Goal: Use online tool/utility: Utilize a website feature to perform a specific function

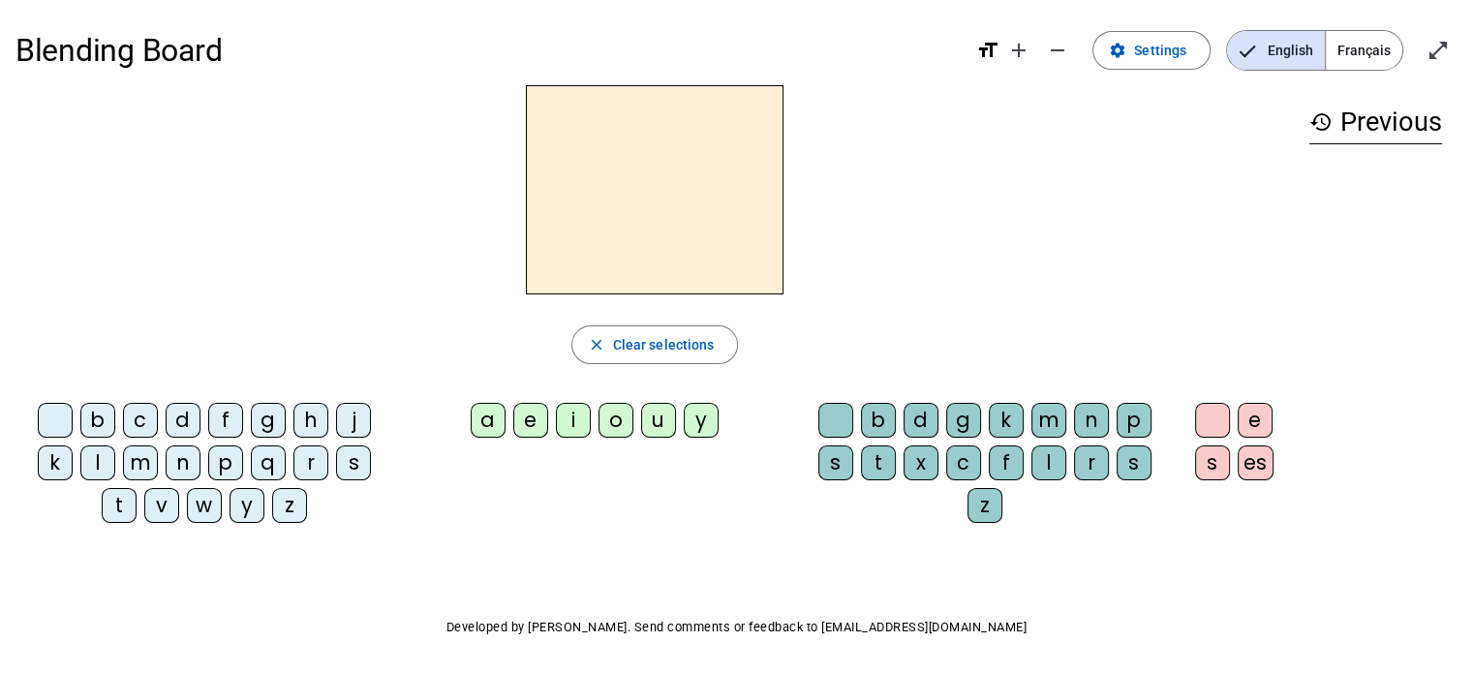
click at [558, 417] on div "i" at bounding box center [573, 420] width 35 height 35
click at [1054, 453] on div "l" at bounding box center [1048, 462] width 35 height 35
click at [1046, 415] on div "m" at bounding box center [1048, 420] width 35 height 35
click at [1040, 471] on div "l" at bounding box center [1048, 462] width 35 height 35
click at [136, 467] on div "m" at bounding box center [140, 462] width 35 height 35
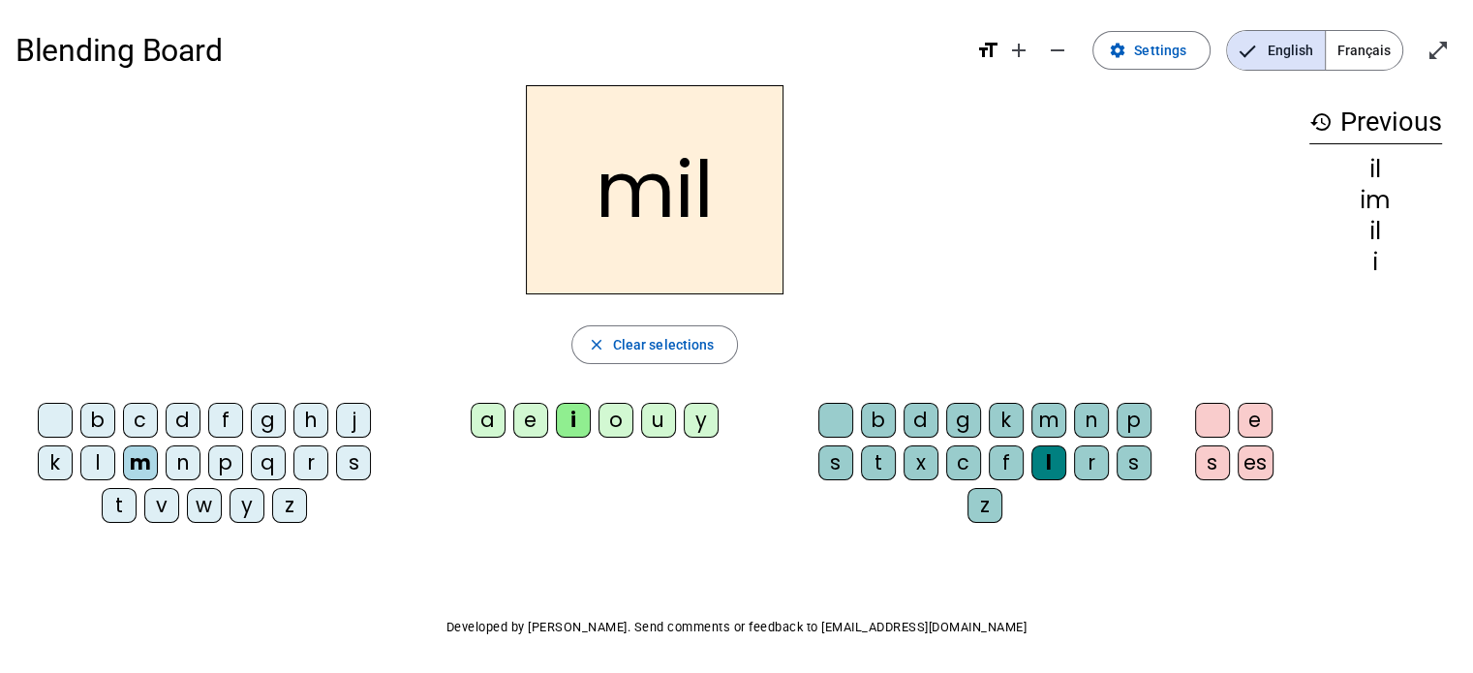
click at [136, 467] on div "m" at bounding box center [140, 462] width 35 height 35
click at [143, 458] on div "m" at bounding box center [140, 462] width 35 height 35
click at [43, 411] on div at bounding box center [55, 420] width 35 height 35
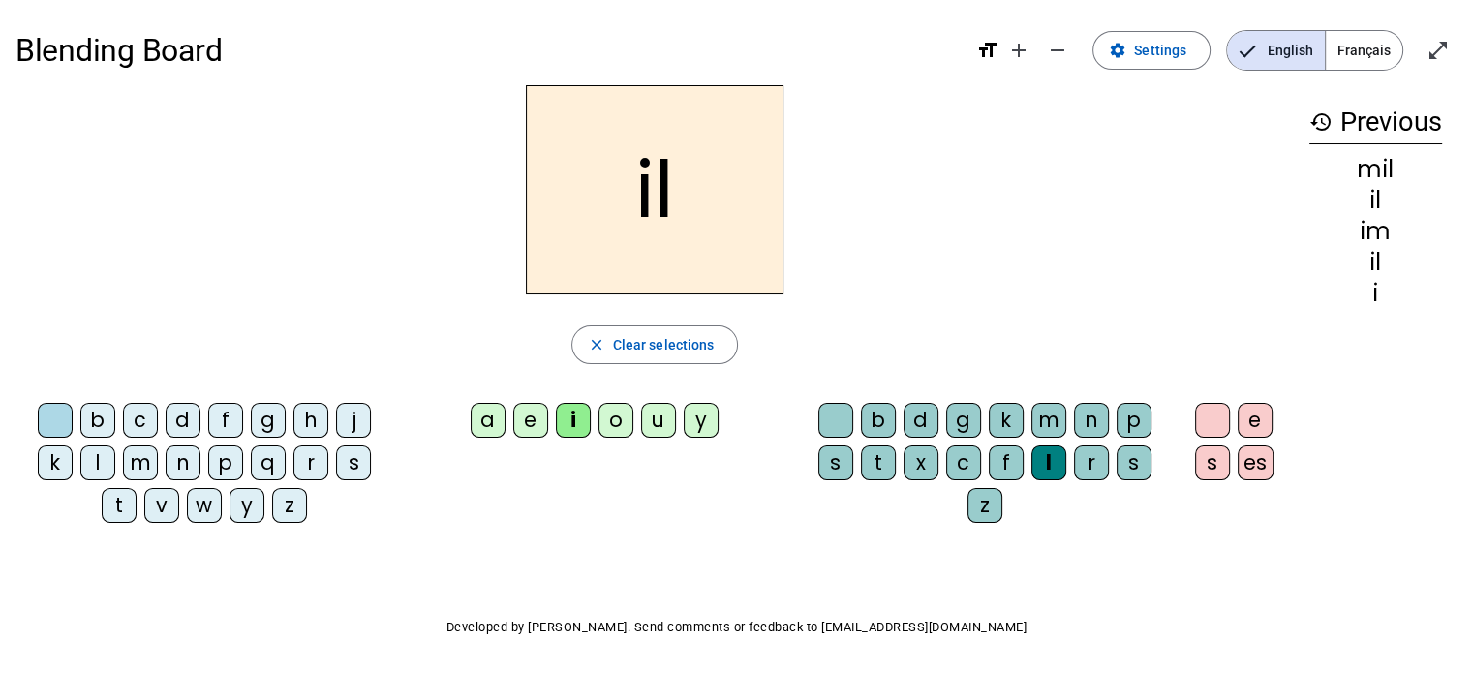
click at [143, 456] on div "m" at bounding box center [140, 462] width 35 height 35
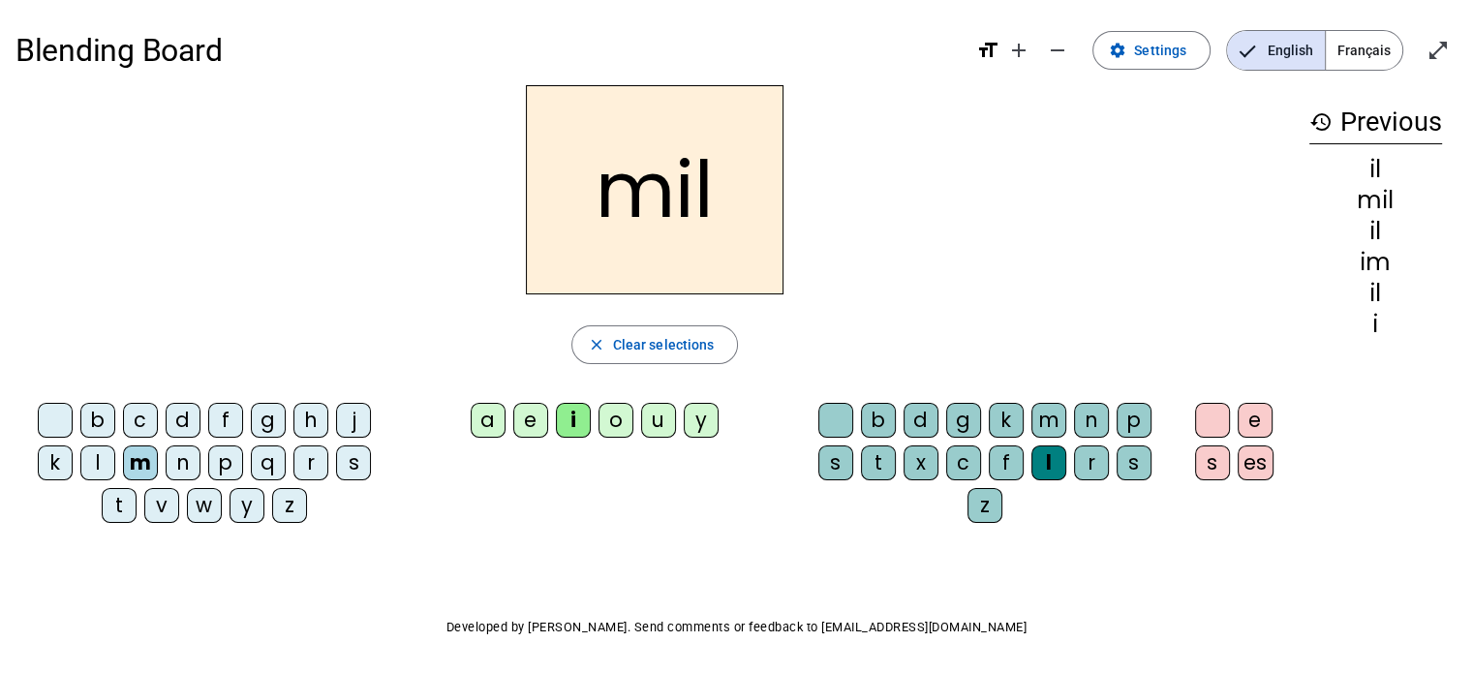
click at [479, 423] on div "a" at bounding box center [488, 420] width 35 height 35
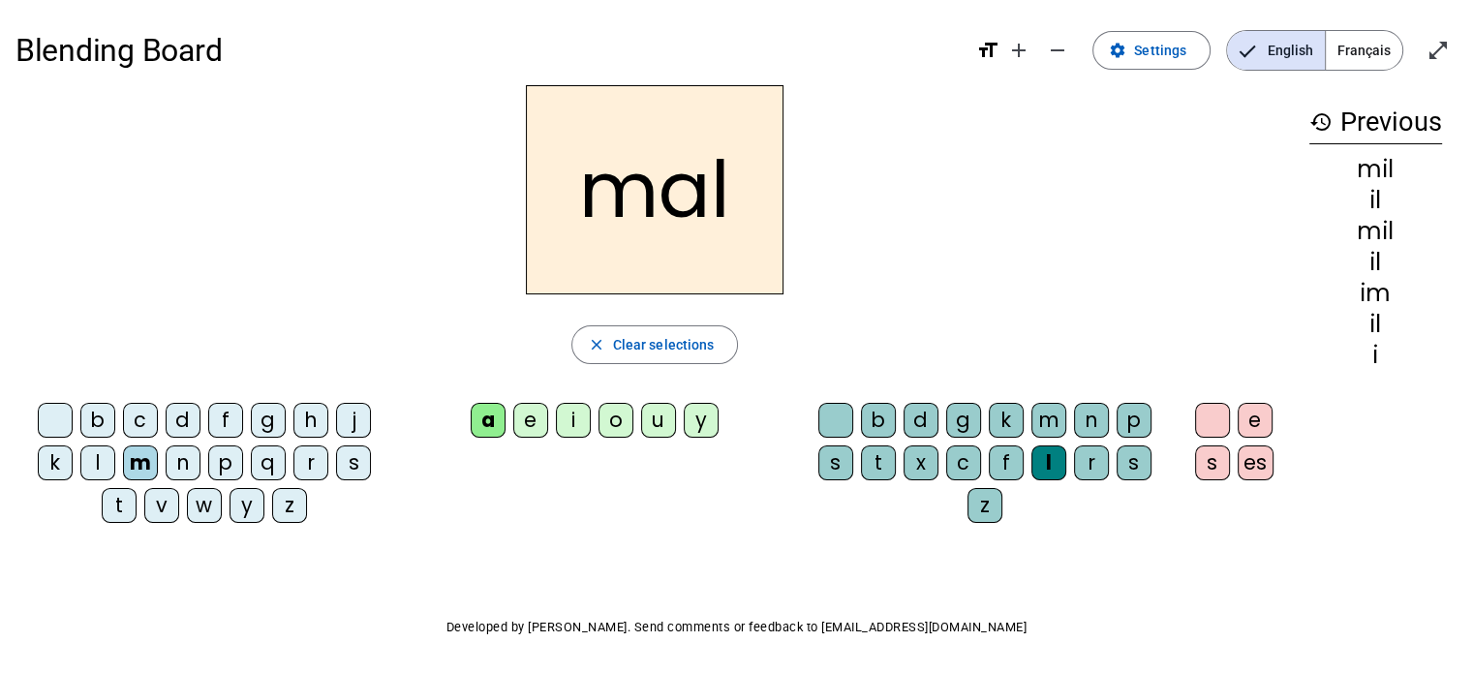
click at [1042, 474] on div "l" at bounding box center [1048, 462] width 35 height 35
click at [1042, 471] on div "l" at bounding box center [1048, 462] width 35 height 35
click at [824, 426] on div at bounding box center [835, 420] width 35 height 35
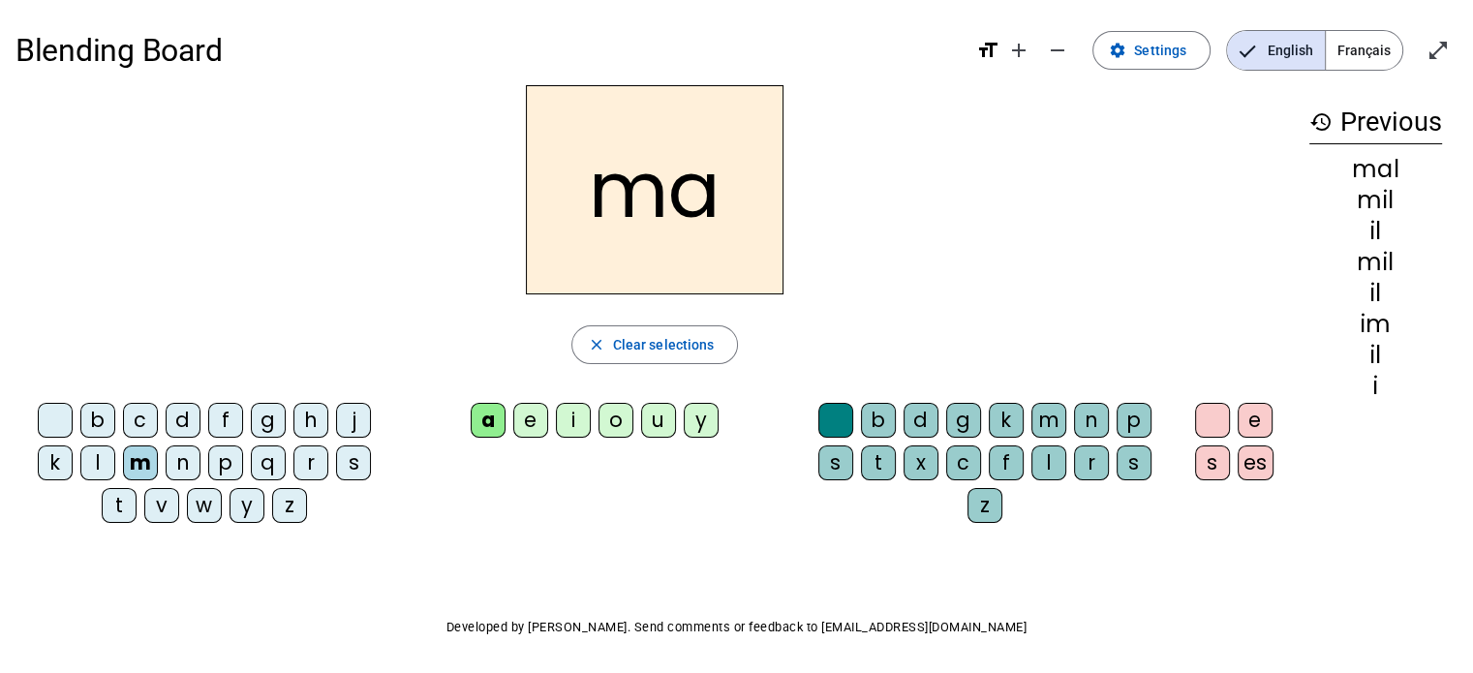
click at [85, 452] on div "l" at bounding box center [97, 462] width 35 height 35
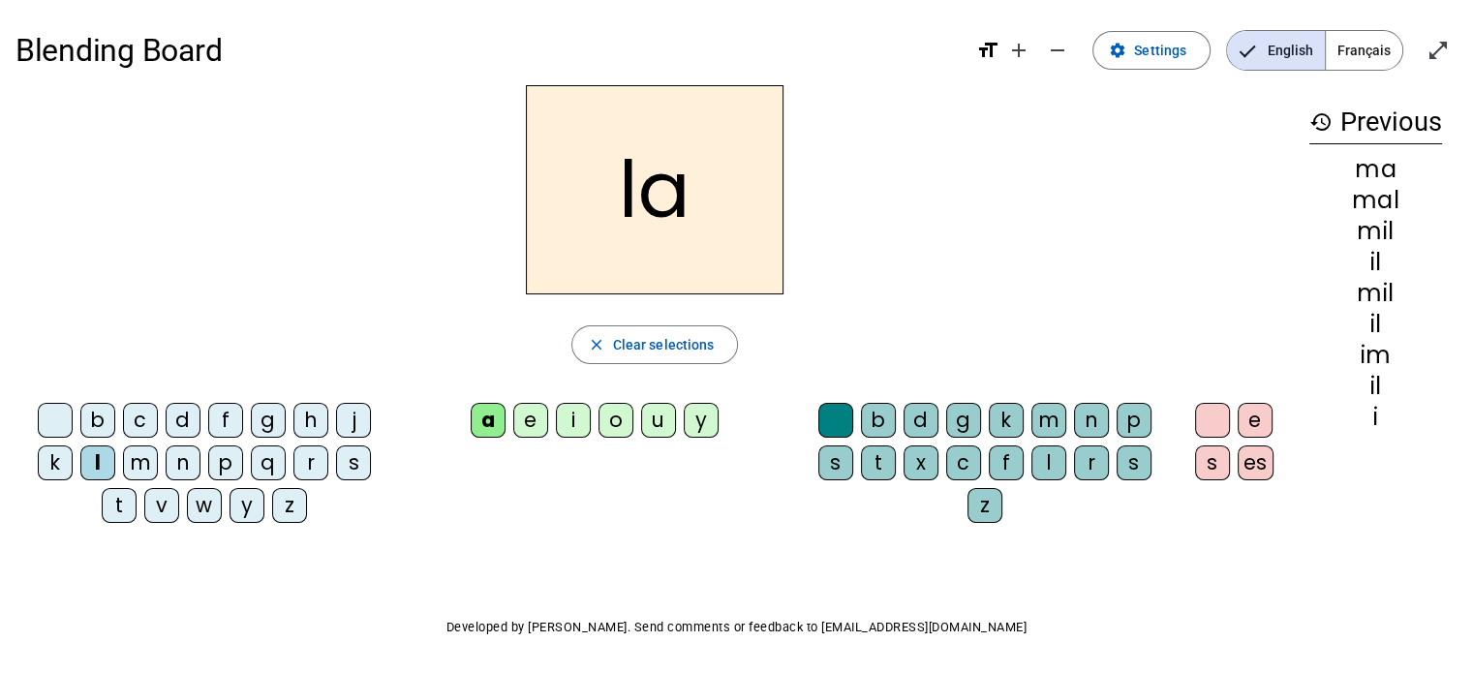
click at [660, 413] on div "u" at bounding box center [658, 420] width 35 height 35
click at [187, 425] on div "d" at bounding box center [183, 420] width 35 height 35
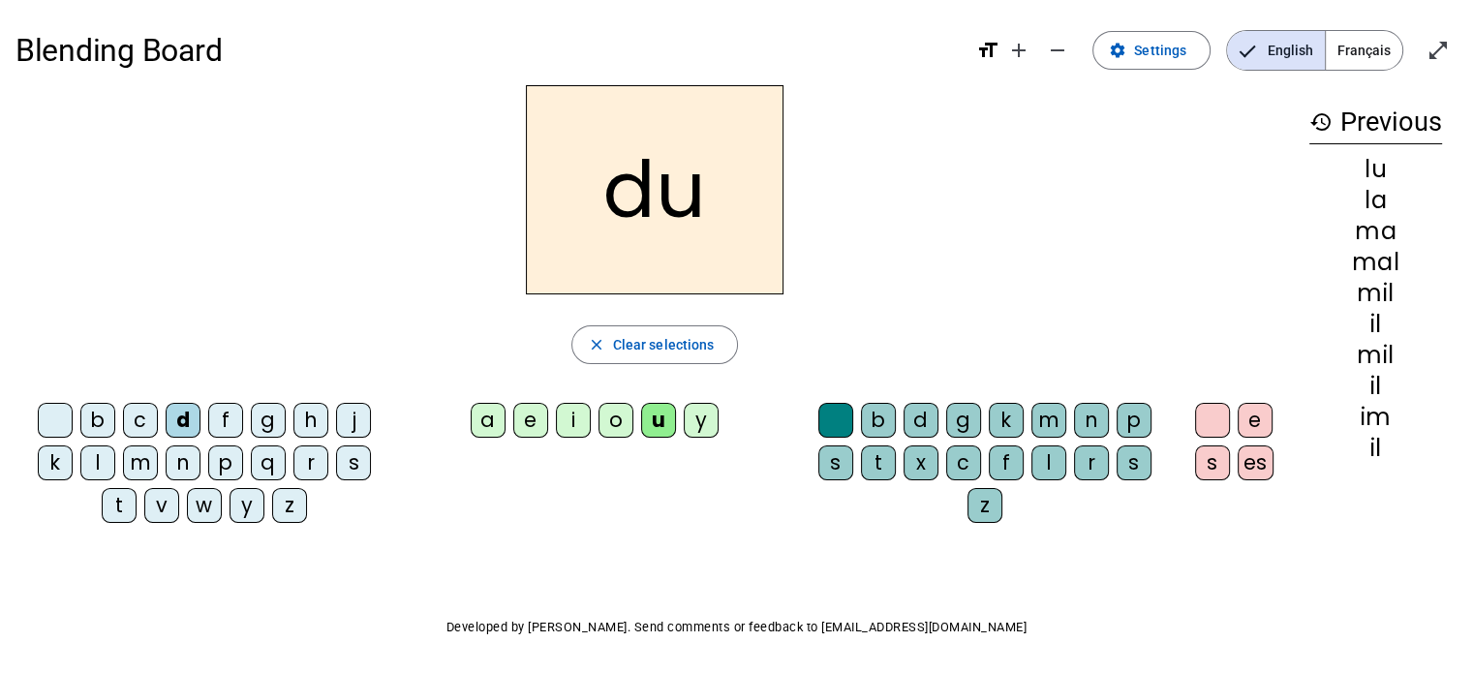
click at [128, 504] on div "t" at bounding box center [119, 505] width 35 height 35
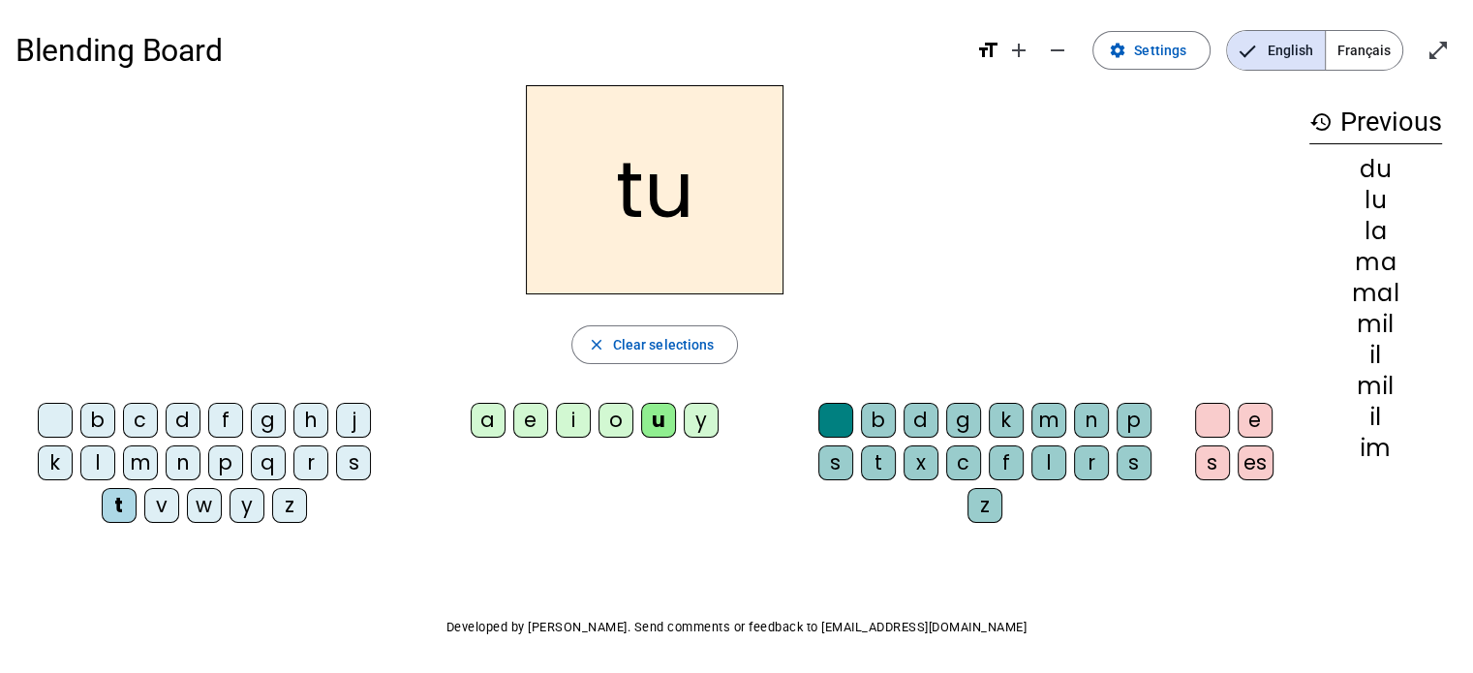
click at [529, 424] on div "e" at bounding box center [530, 420] width 35 height 35
click at [180, 417] on div "d" at bounding box center [183, 420] width 35 height 35
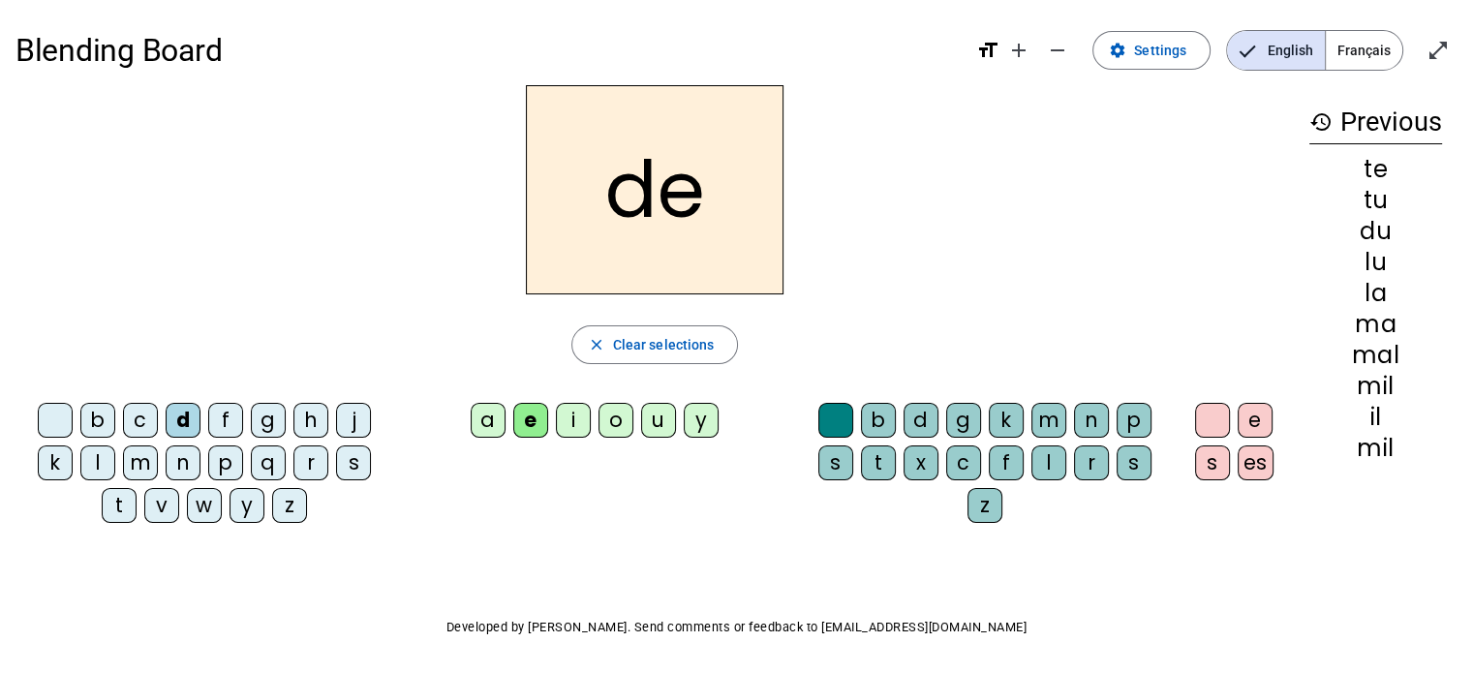
click at [356, 414] on div "j" at bounding box center [353, 420] width 35 height 35
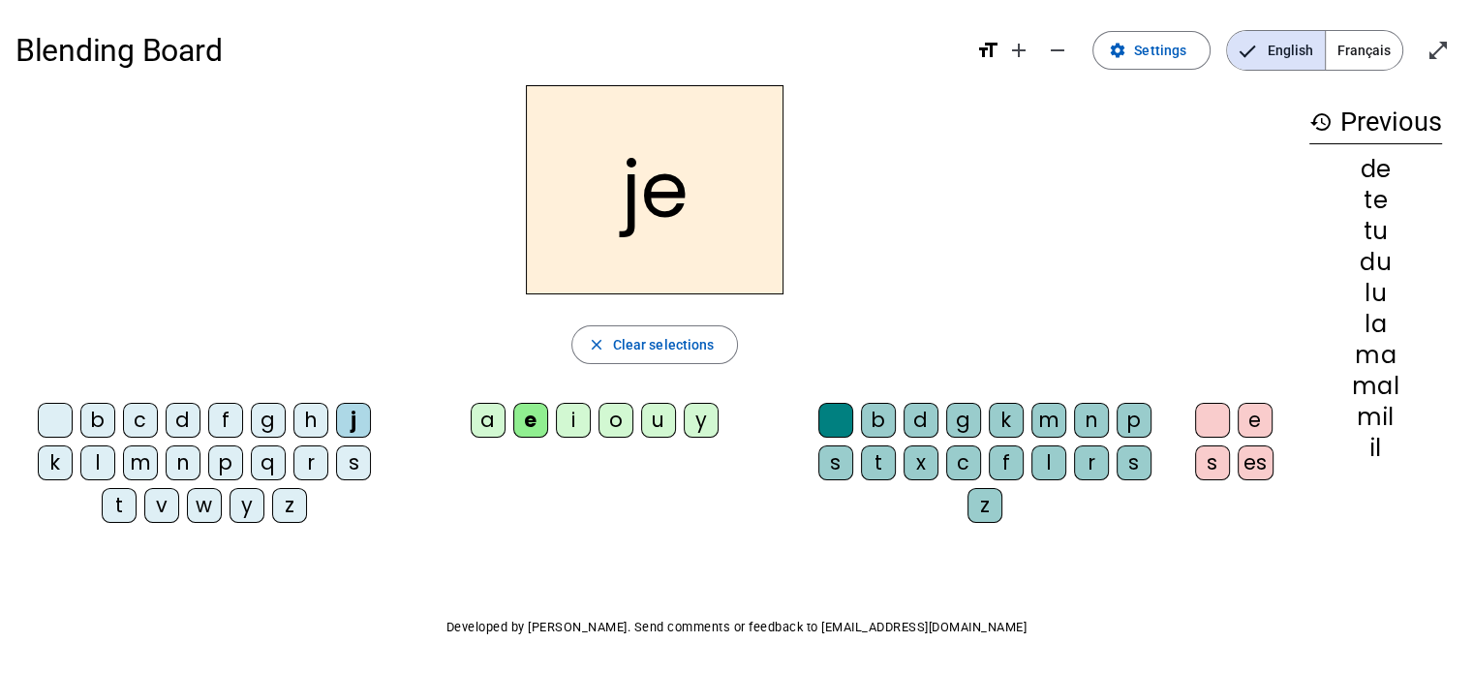
click at [598, 401] on div "a e i o u y" at bounding box center [598, 424] width 394 height 58
click at [573, 419] on div "i" at bounding box center [573, 420] width 35 height 35
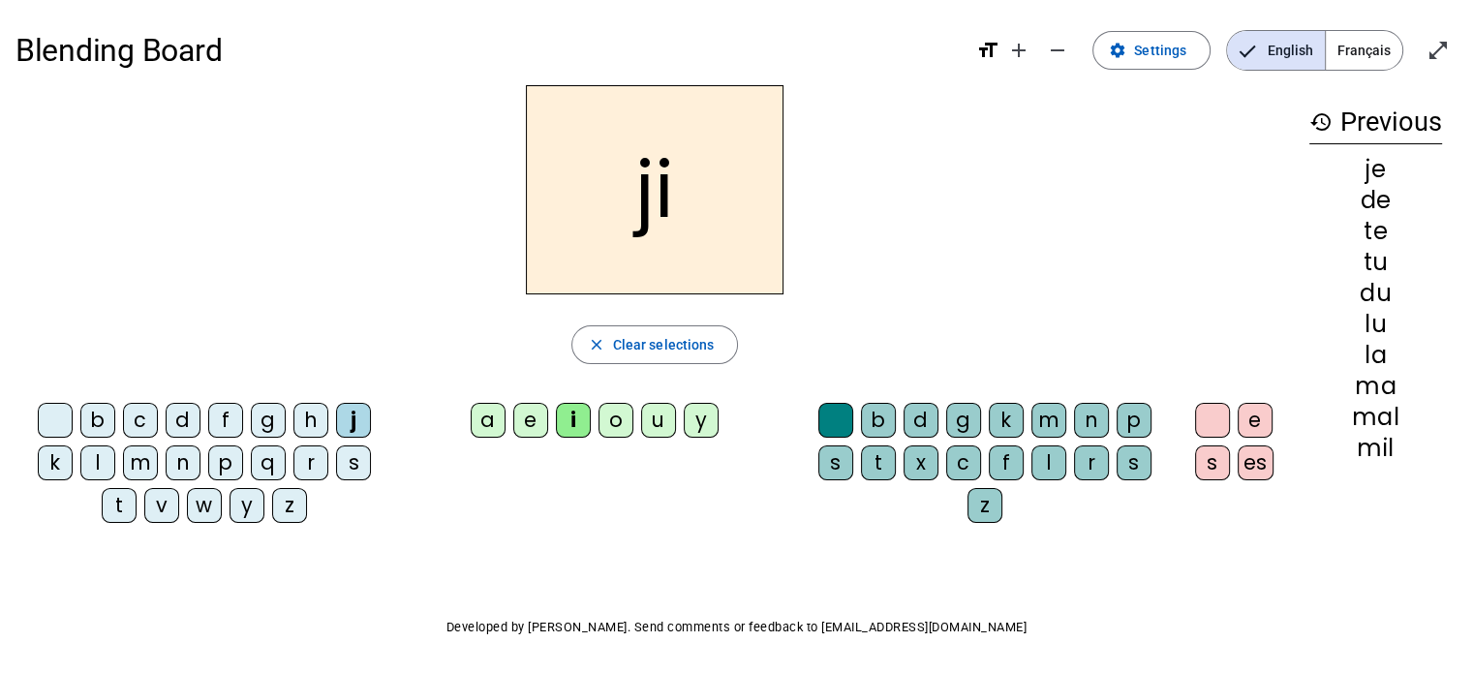
click at [62, 425] on div at bounding box center [55, 420] width 35 height 35
click at [1046, 460] on div "l" at bounding box center [1048, 462] width 35 height 35
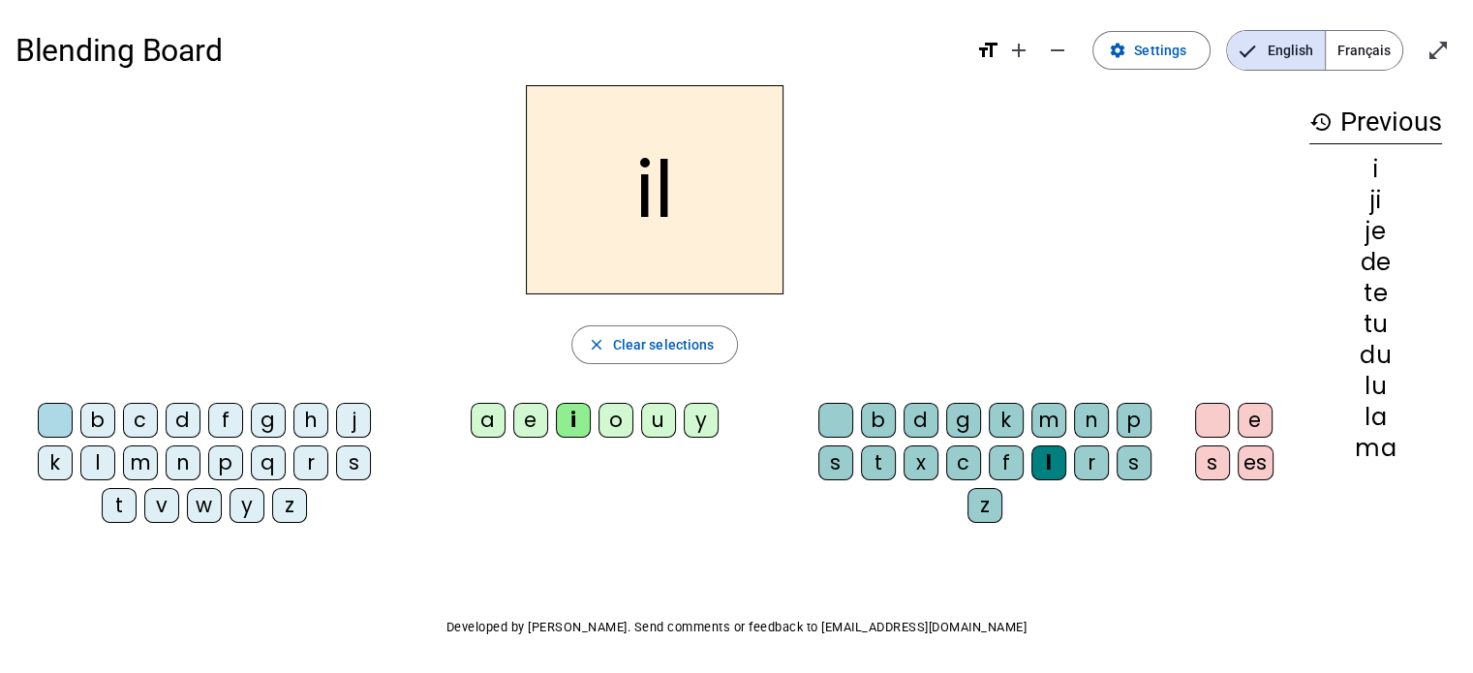
click at [147, 460] on div "m" at bounding box center [140, 462] width 35 height 35
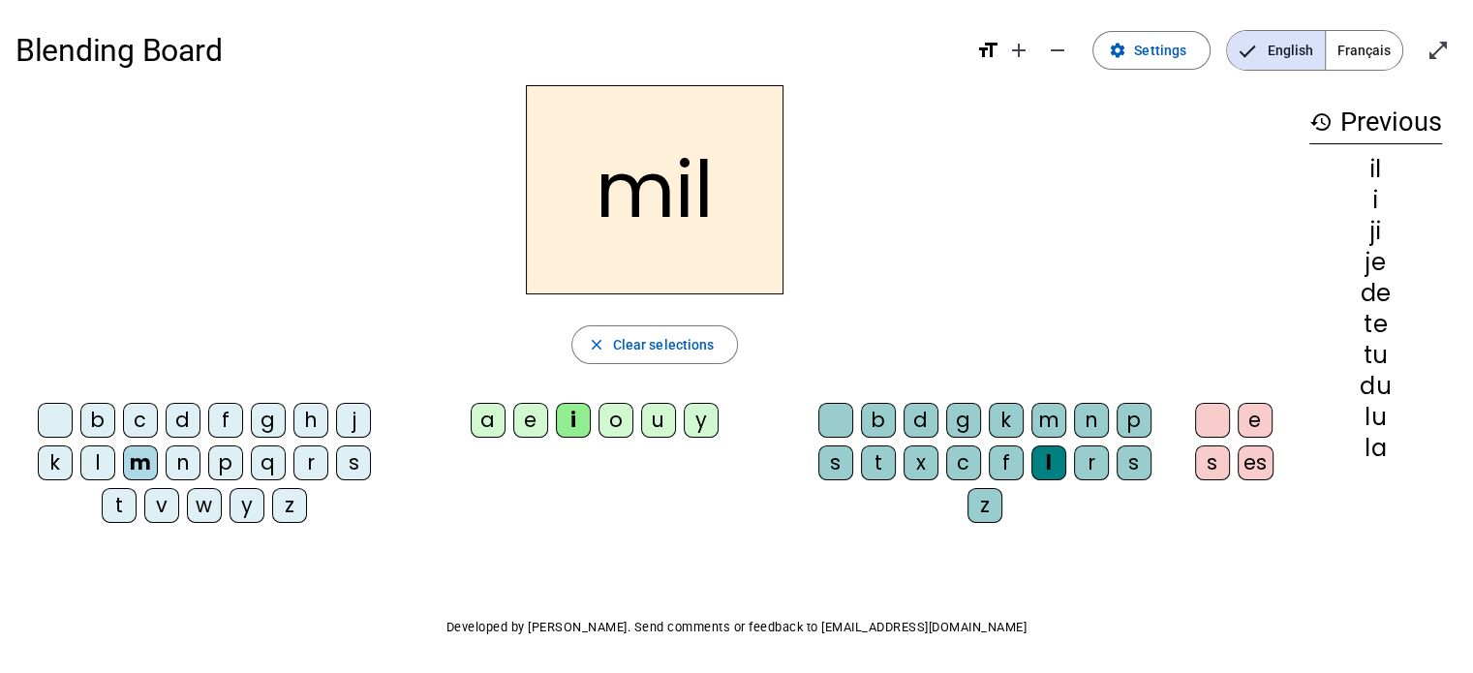
click at [484, 423] on div "a" at bounding box center [488, 420] width 35 height 35
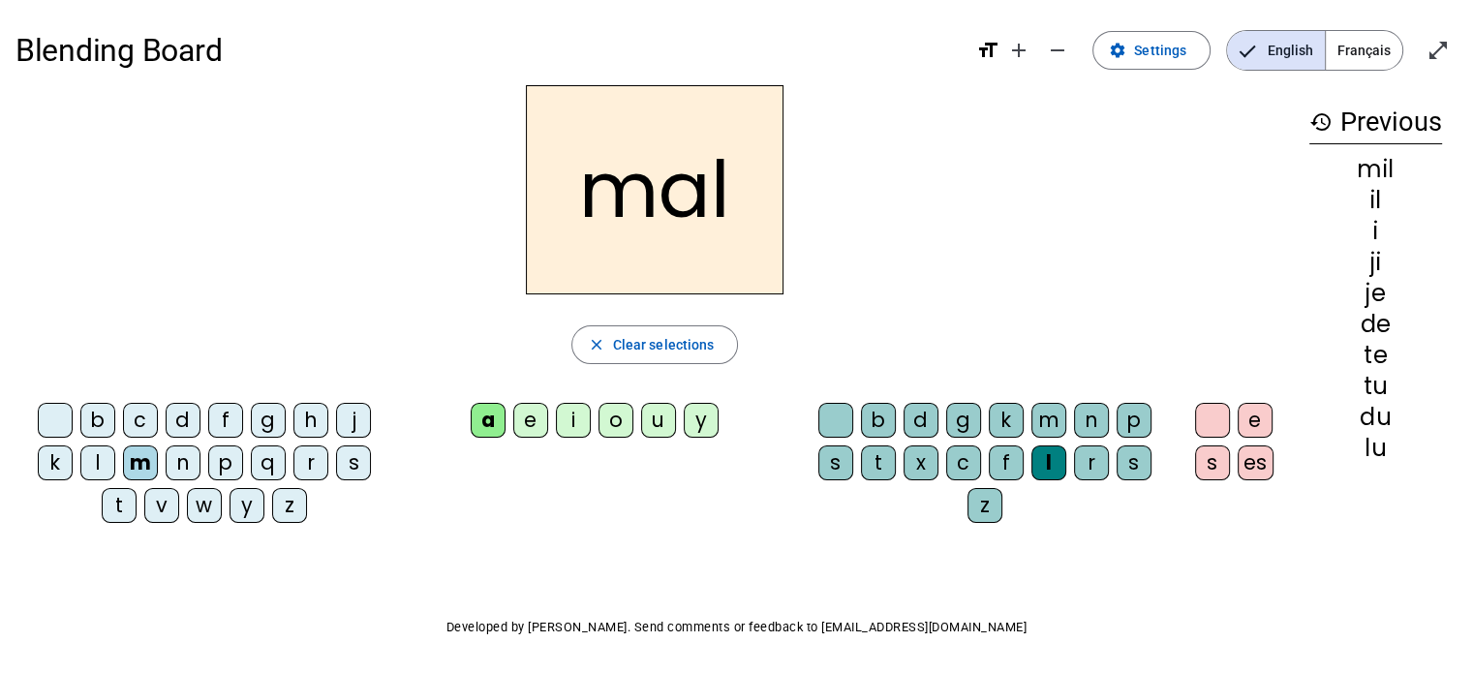
click at [834, 421] on div at bounding box center [835, 420] width 35 height 35
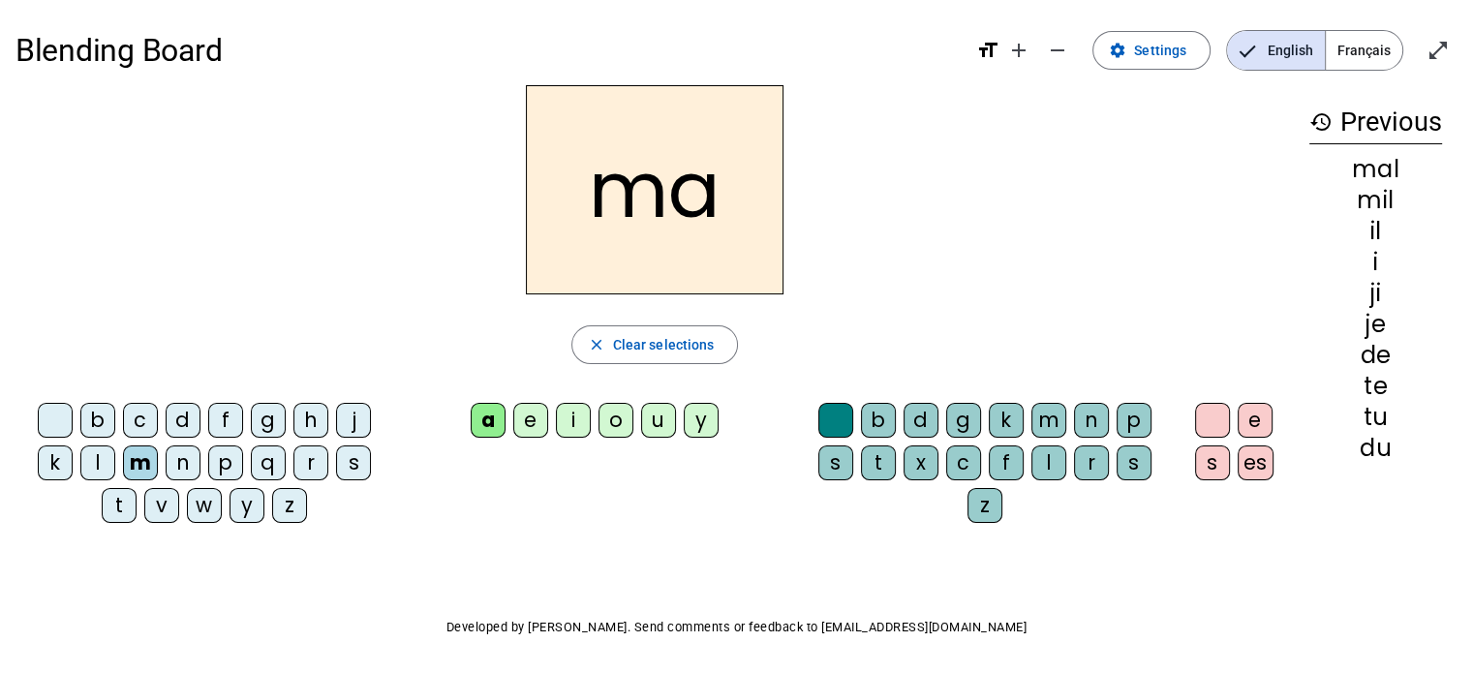
click at [97, 460] on div "l" at bounding box center [97, 462] width 35 height 35
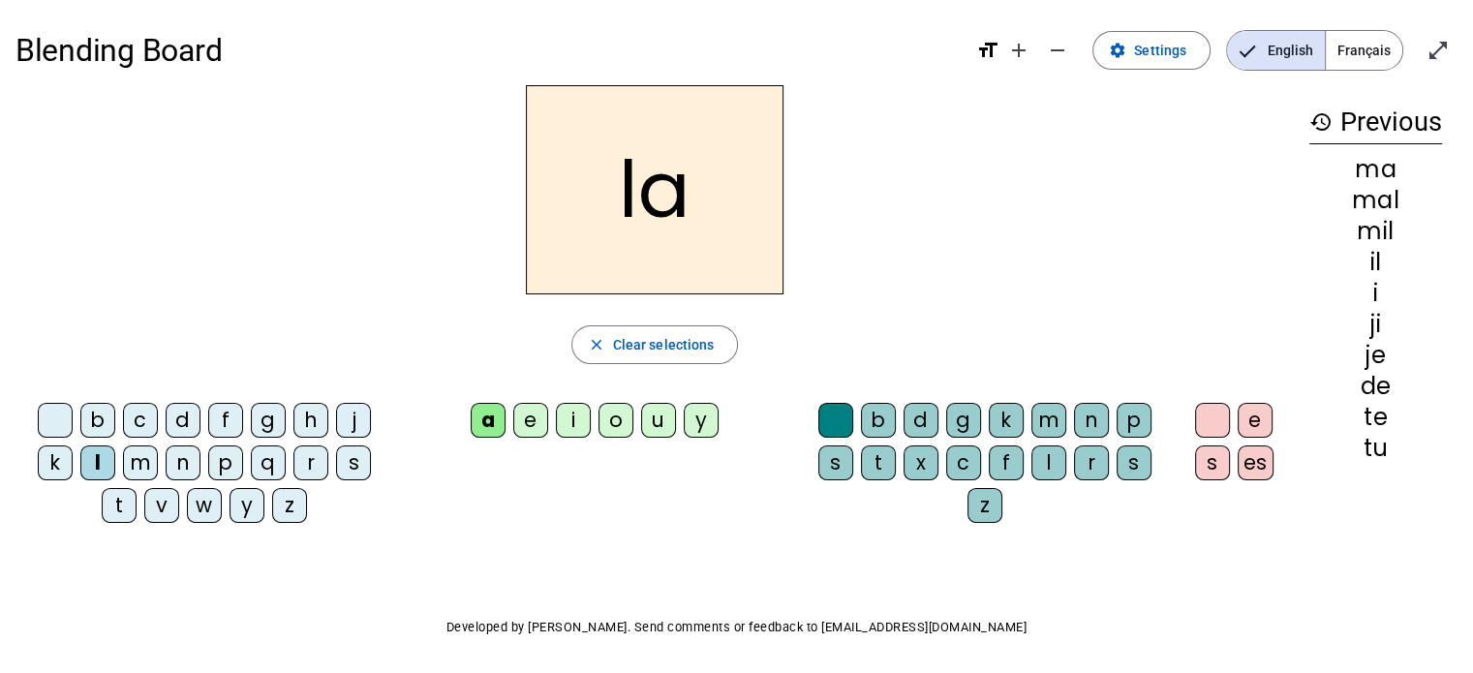
click at [668, 406] on div "u" at bounding box center [658, 420] width 35 height 35
click at [174, 426] on div "d" at bounding box center [183, 420] width 35 height 35
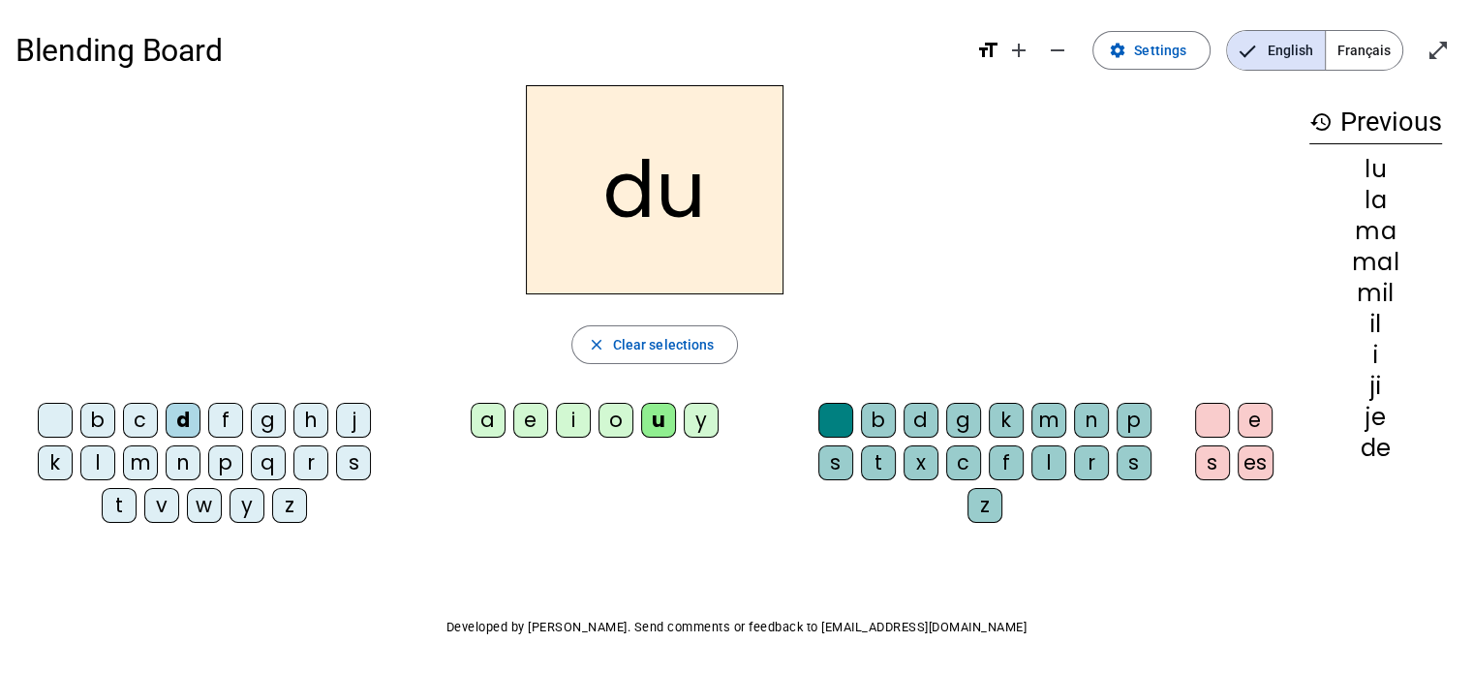
click at [120, 510] on div "t" at bounding box center [119, 505] width 35 height 35
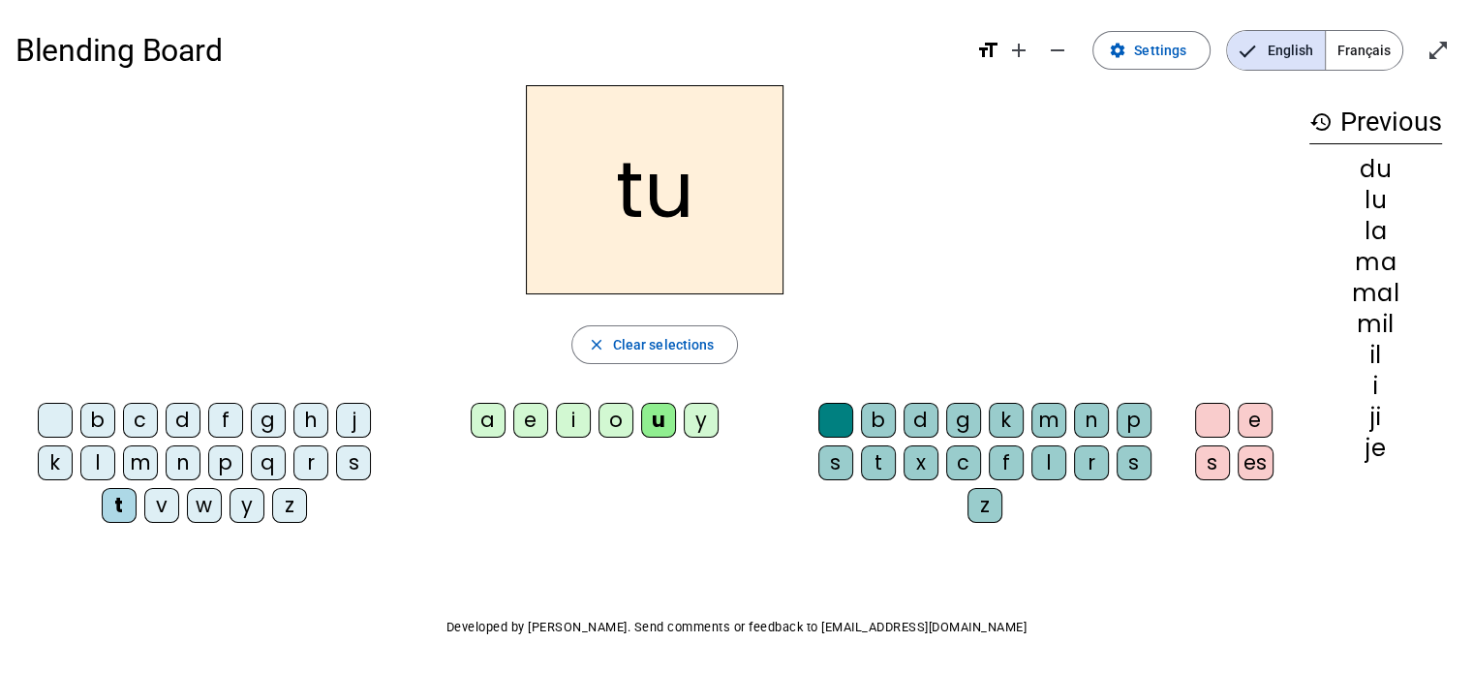
click at [539, 417] on div "e" at bounding box center [530, 420] width 35 height 35
click at [190, 424] on div "d" at bounding box center [183, 420] width 35 height 35
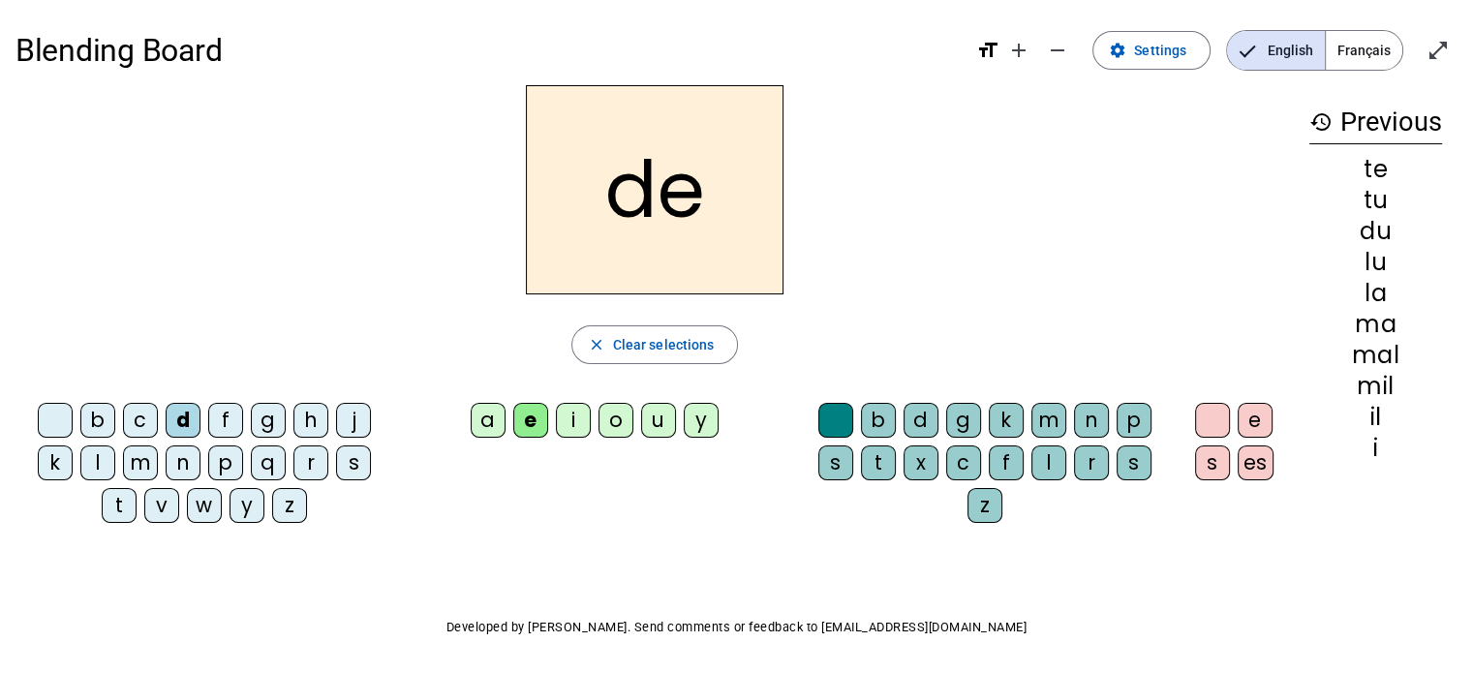
click at [350, 426] on div "j" at bounding box center [353, 420] width 35 height 35
click at [180, 417] on div "d" at bounding box center [183, 420] width 35 height 35
click at [646, 421] on div "u" at bounding box center [658, 420] width 35 height 35
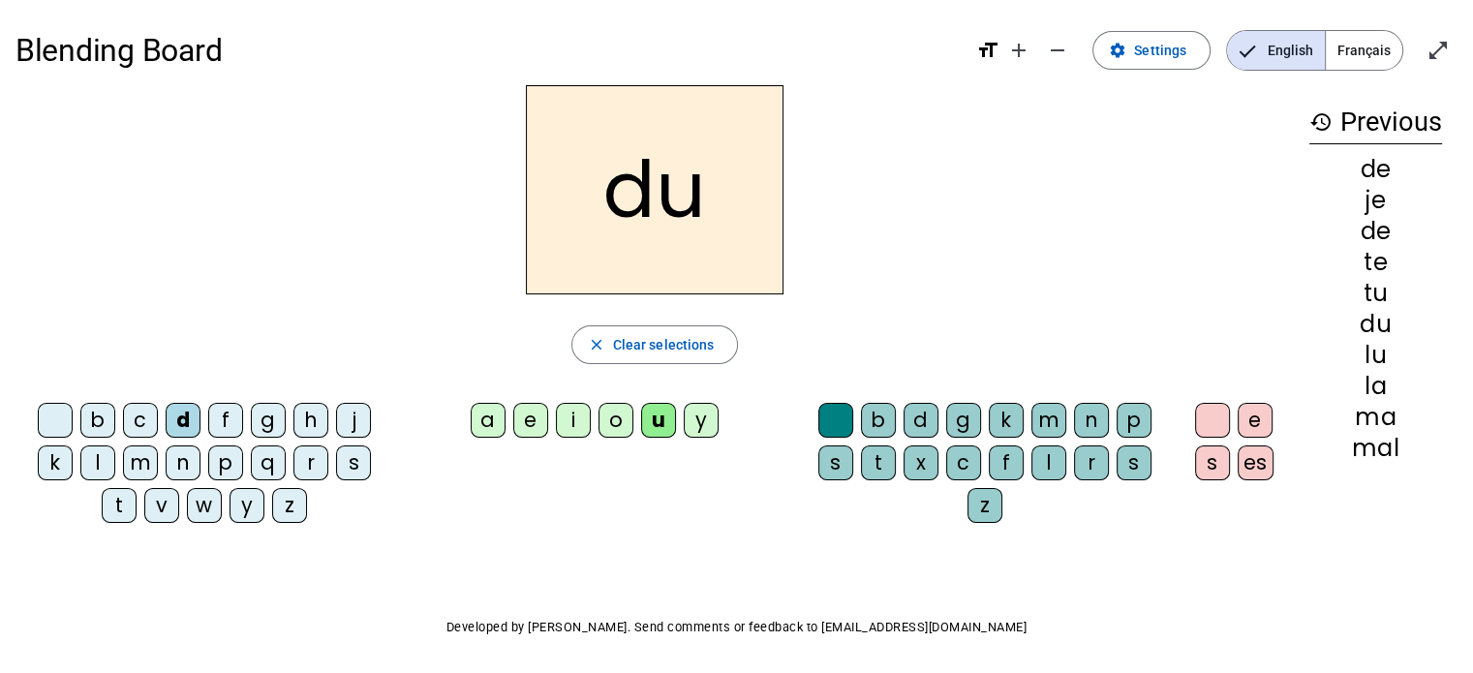
click at [117, 506] on div "t" at bounding box center [119, 505] width 35 height 35
click at [185, 411] on div "d" at bounding box center [183, 420] width 35 height 35
click at [528, 417] on div "e" at bounding box center [530, 420] width 35 height 35
click at [120, 500] on div "t" at bounding box center [119, 505] width 35 height 35
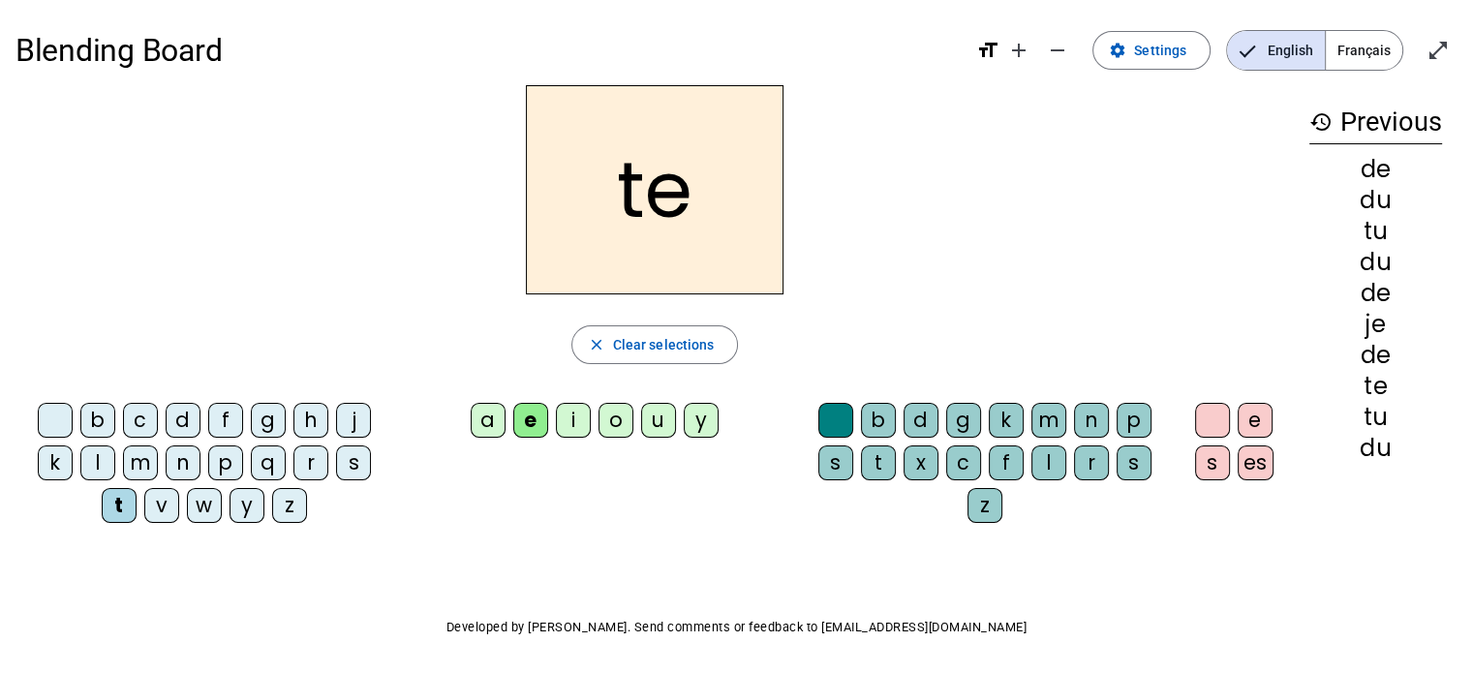
click at [358, 417] on div "j" at bounding box center [353, 420] width 35 height 35
